Goal: Find specific page/section: Find specific page/section

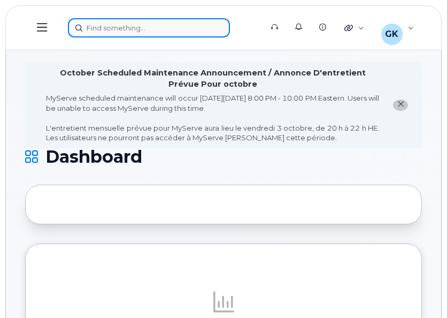
click at [168, 28] on div at bounding box center [161, 27] width 187 height 19
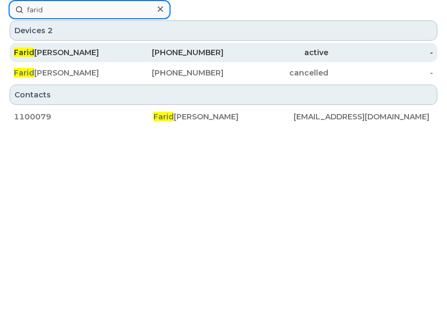
type input "farid"
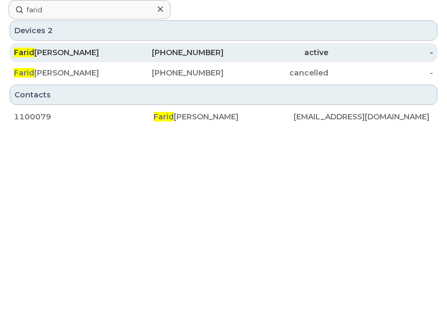
click at [122, 45] on div "236-664-3681" at bounding box center [171, 52] width 105 height 19
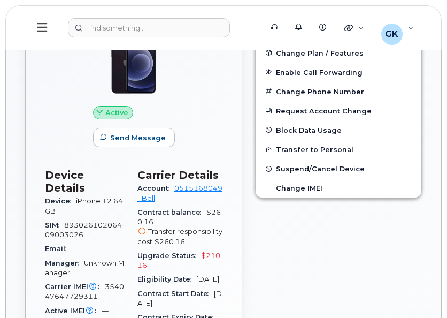
scroll to position [428, 0]
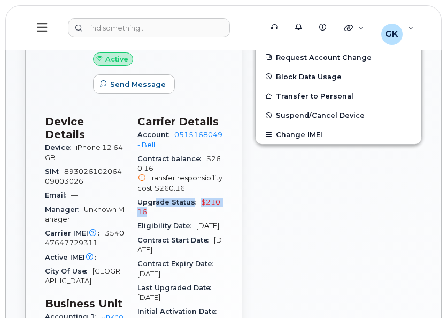
drag, startPoint x: 216, startPoint y: 208, endPoint x: 158, endPoint y: 204, distance: 57.9
click at [158, 205] on div "Upgrade Status $210.16" at bounding box center [180, 207] width 85 height 24
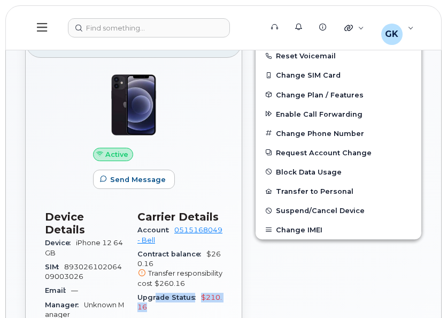
scroll to position [482, 0]
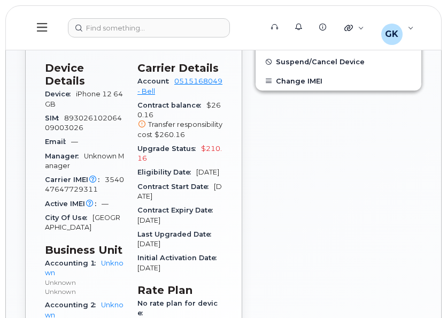
click at [278, 215] on div "Edit Device / Employee Add Roaming Package Reset Voicemail Change SIM Card Chan…" at bounding box center [339, 126] width 180 height 555
click at [322, 198] on div "Edit Device / Employee Add Roaming Package Reset Voicemail Change SIM Card Chan…" at bounding box center [339, 126] width 180 height 555
